Goal: Navigation & Orientation: Find specific page/section

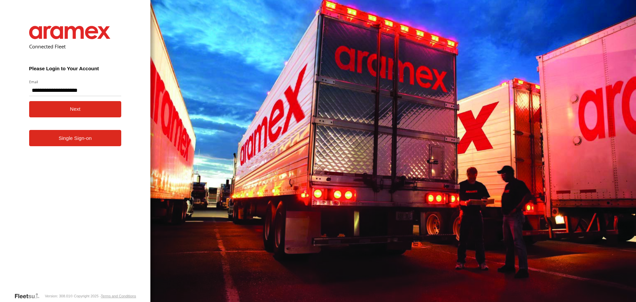
type input "**********"
click at [72, 110] on button "Next" at bounding box center [75, 109] width 92 height 16
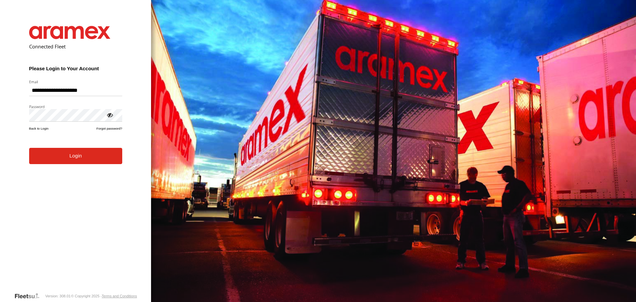
click at [72, 163] on button "Login" at bounding box center [75, 156] width 93 height 16
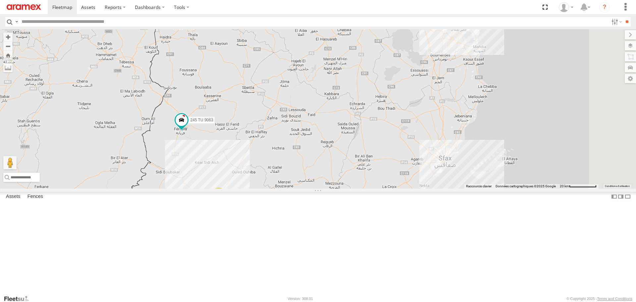
drag, startPoint x: 477, startPoint y: 128, endPoint x: 401, endPoint y: 198, distance: 104.0
click at [401, 188] on div "3 2 231 TU 3163 245 TU 9063 2" at bounding box center [318, 108] width 636 height 159
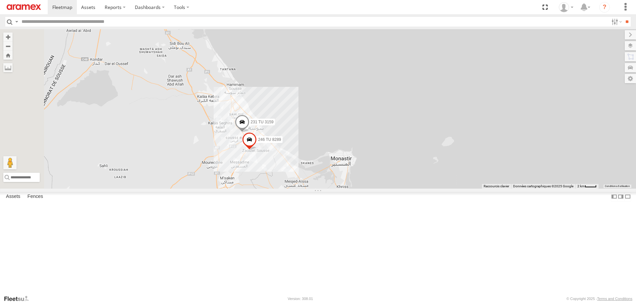
drag, startPoint x: 335, startPoint y: 216, endPoint x: 360, endPoint y: 218, distance: 25.2
click at [359, 188] on div "231 TU 3163 245 TU 9063 231 TU 3159 246 TU 8289" at bounding box center [318, 108] width 636 height 159
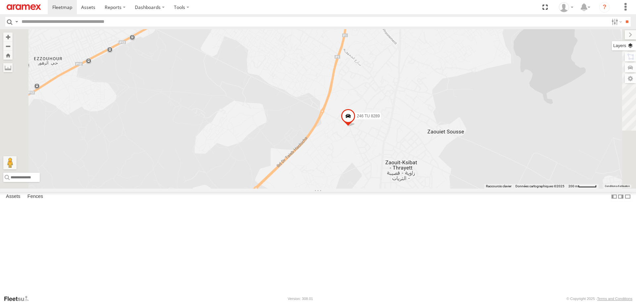
click at [632, 45] on label at bounding box center [623, 45] width 24 height 9
click at [0, 0] on span "Basemaps" at bounding box center [0, 0] width 0 height 0
click at [0, 0] on span "Satellite + Roadmap" at bounding box center [0, 0] width 0 height 0
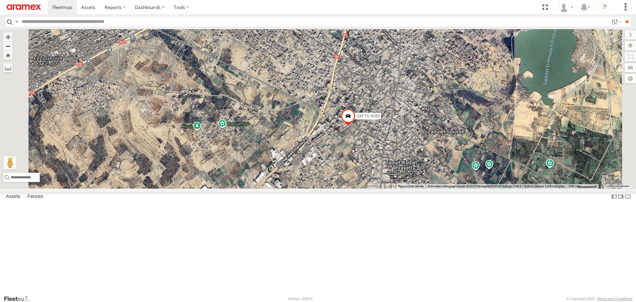
click at [413, 180] on div "231 TU 3163 245 TU 9063 231 TU 3159 246 TU 8289" at bounding box center [318, 108] width 636 height 159
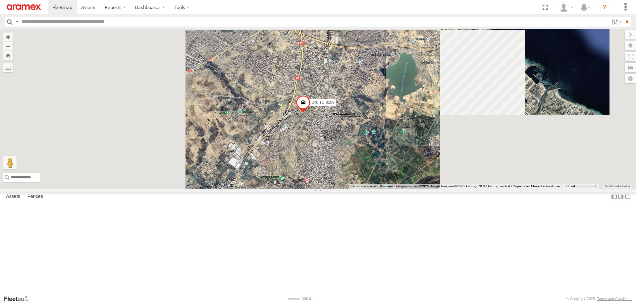
drag, startPoint x: 295, startPoint y: 119, endPoint x: 347, endPoint y: 191, distance: 89.4
click at [347, 188] on div "231 TU 3163 245 TU 9063 231 TU 3159 246 TU 8289" at bounding box center [318, 108] width 636 height 159
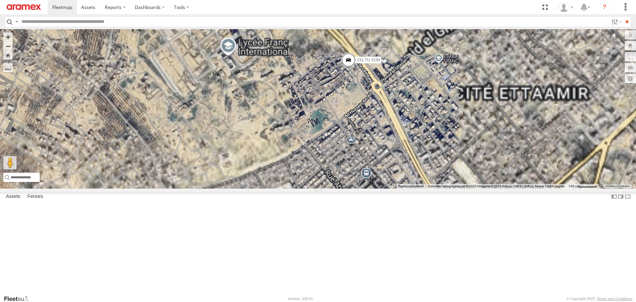
drag, startPoint x: 396, startPoint y: 132, endPoint x: 387, endPoint y: 191, distance: 59.2
click at [386, 186] on div "231 TU 3163 245 TU 9063 231 TU 3159 246 TU 8289" at bounding box center [318, 108] width 636 height 159
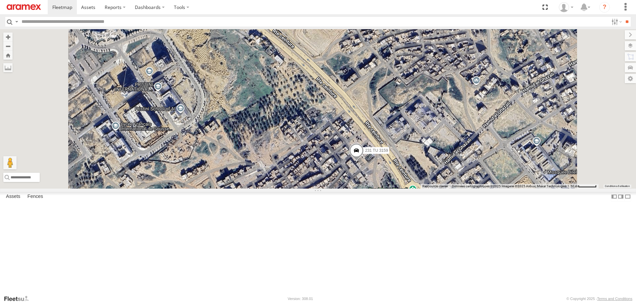
drag, startPoint x: 410, startPoint y: 226, endPoint x: 414, endPoint y: 226, distance: 4.3
click at [410, 188] on div "231 TU 3163 245 TU 9063 231 TU 3159 246 TU 8289" at bounding box center [318, 108] width 636 height 159
